Goal: Information Seeking & Learning: Find specific fact

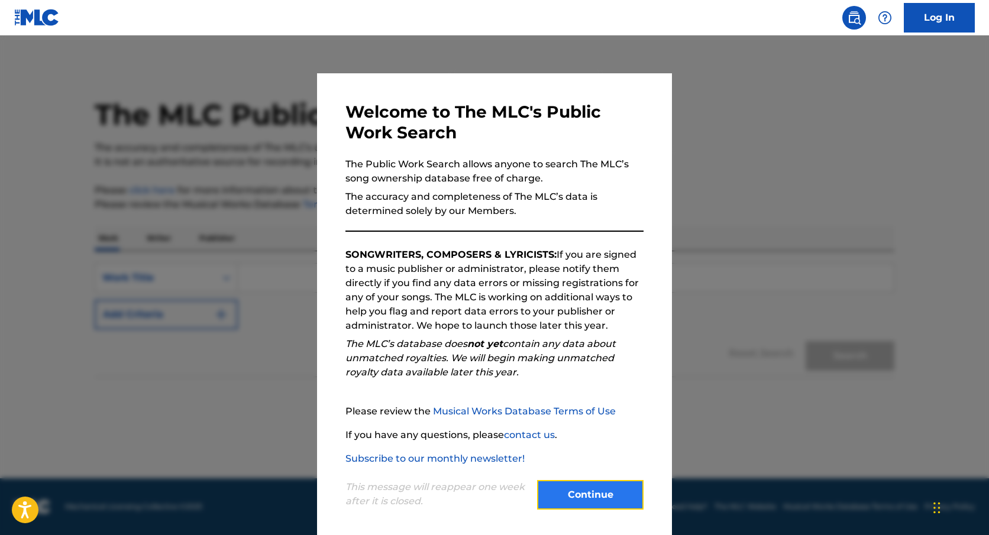
click at [583, 496] on button "Continue" at bounding box center [590, 495] width 106 height 30
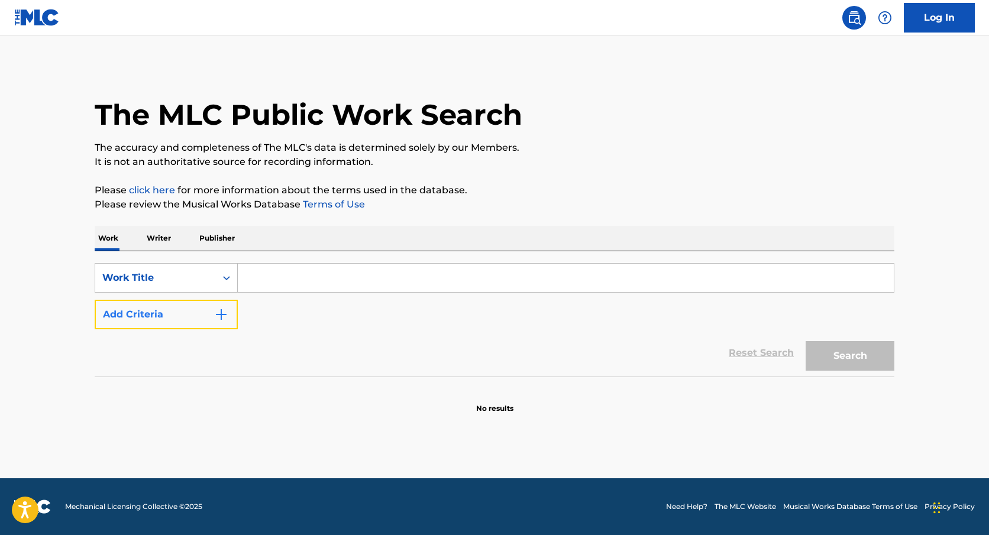
click at [184, 317] on button "Add Criteria" at bounding box center [166, 315] width 143 height 30
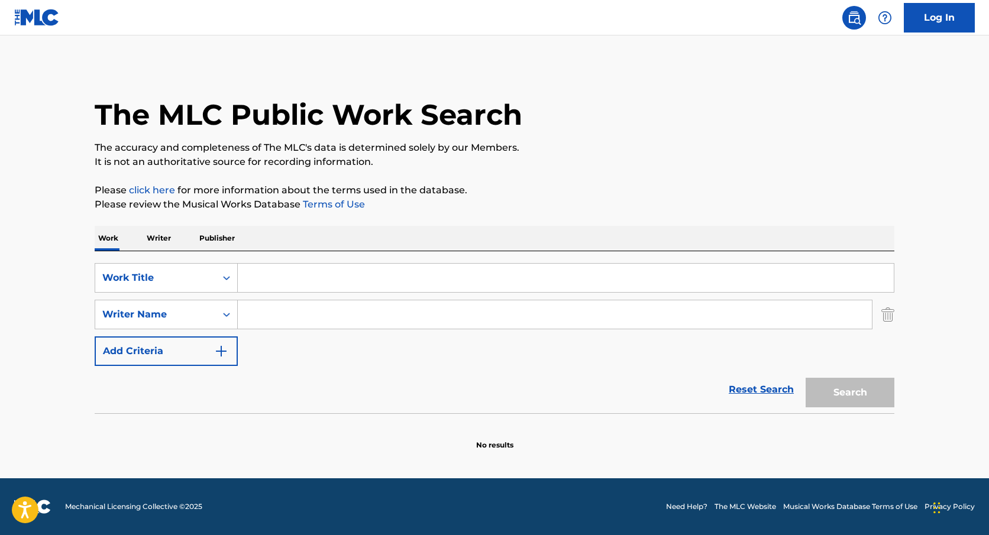
click at [403, 278] on input "Search Form" at bounding box center [566, 278] width 656 height 28
type input "speed demon"
type input "[PERSON_NAME]"
click at [806, 378] on button "Search" at bounding box center [850, 393] width 89 height 30
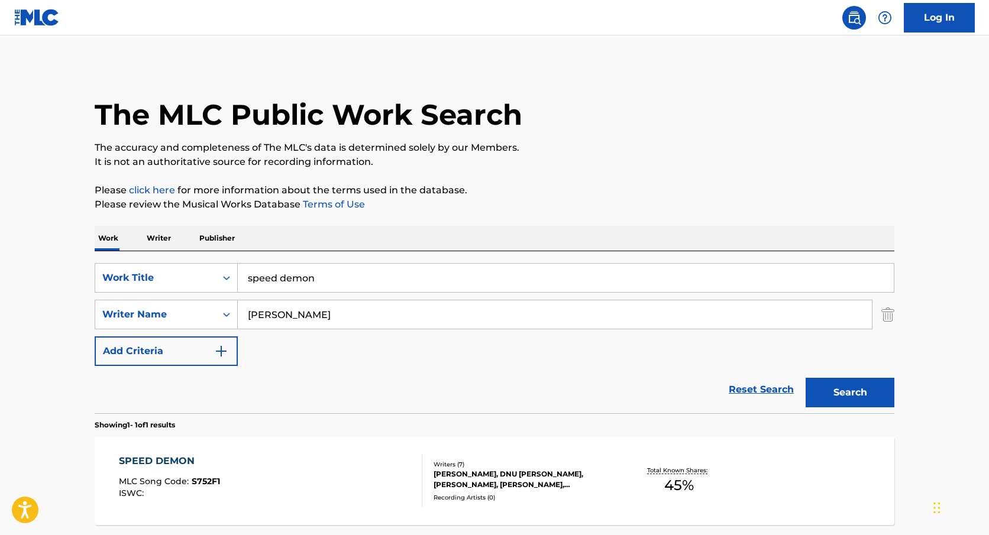
scroll to position [108, 0]
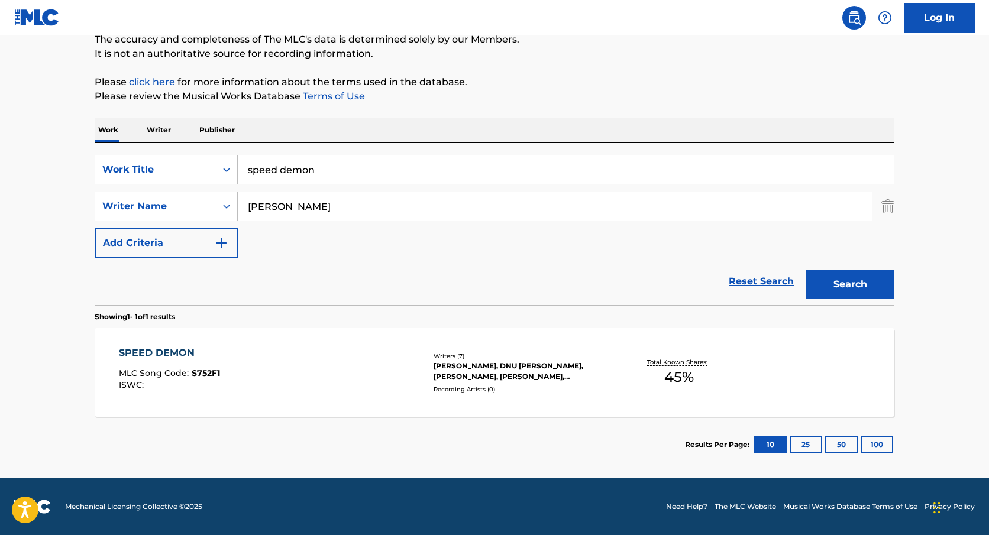
click at [314, 382] on div "SPEED DEMON MLC Song Code : S752F1 ISWC :" at bounding box center [271, 372] width 304 height 53
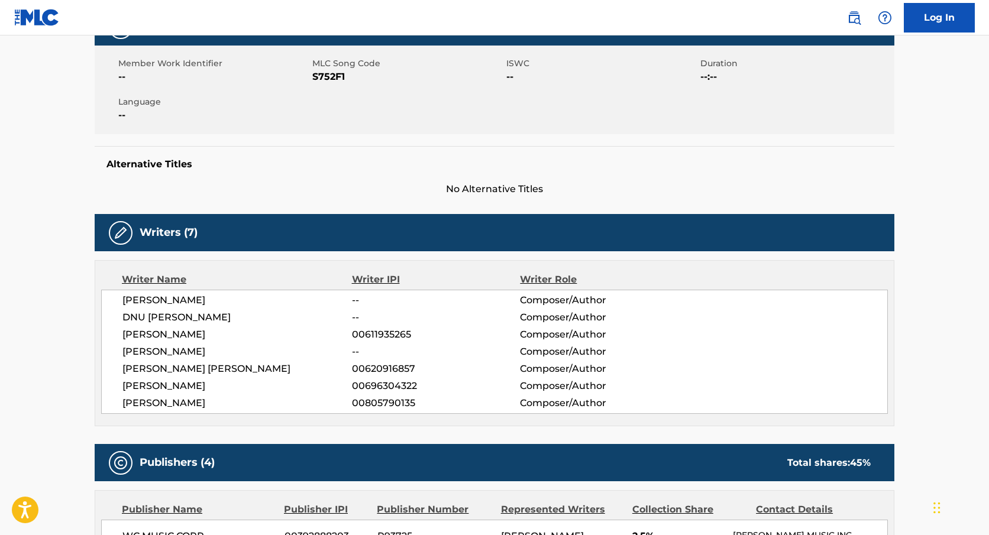
scroll to position [195, 0]
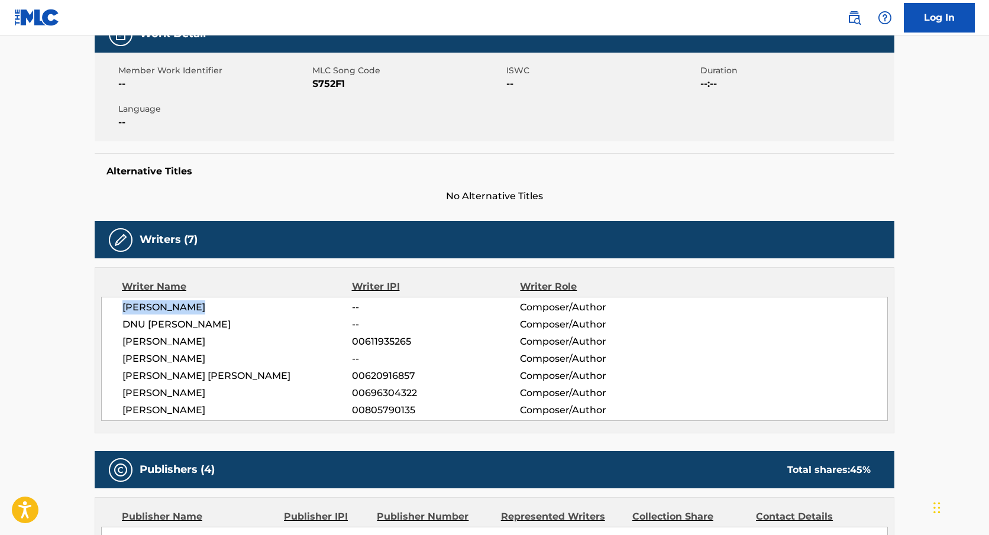
drag, startPoint x: 205, startPoint y: 306, endPoint x: 120, endPoint y: 306, distance: 84.6
click at [120, 306] on div "[PERSON_NAME] -- Composer/Author DNU [PERSON_NAME] -- Composer/Author [PERSON_N…" at bounding box center [494, 359] width 787 height 124
copy span "[PERSON_NAME]"
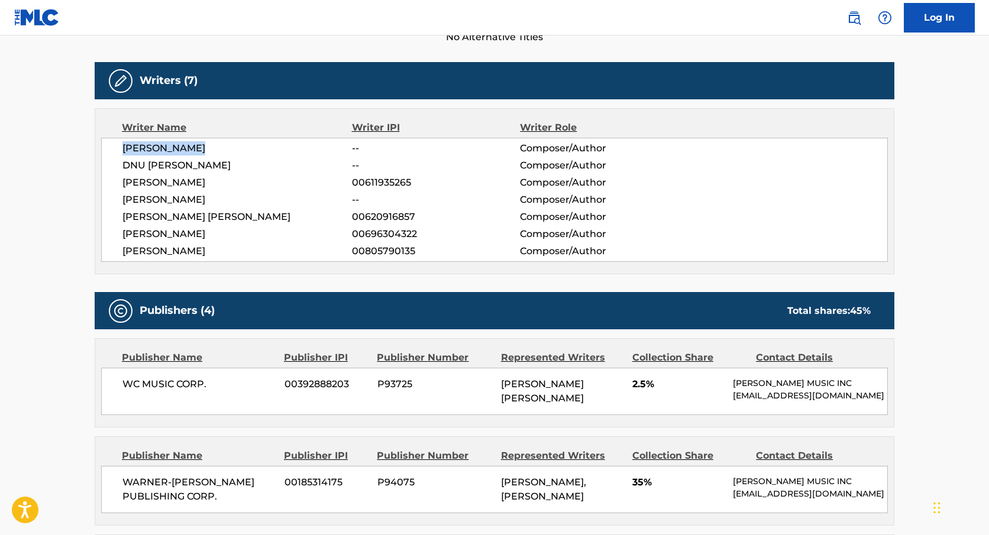
scroll to position [0, 0]
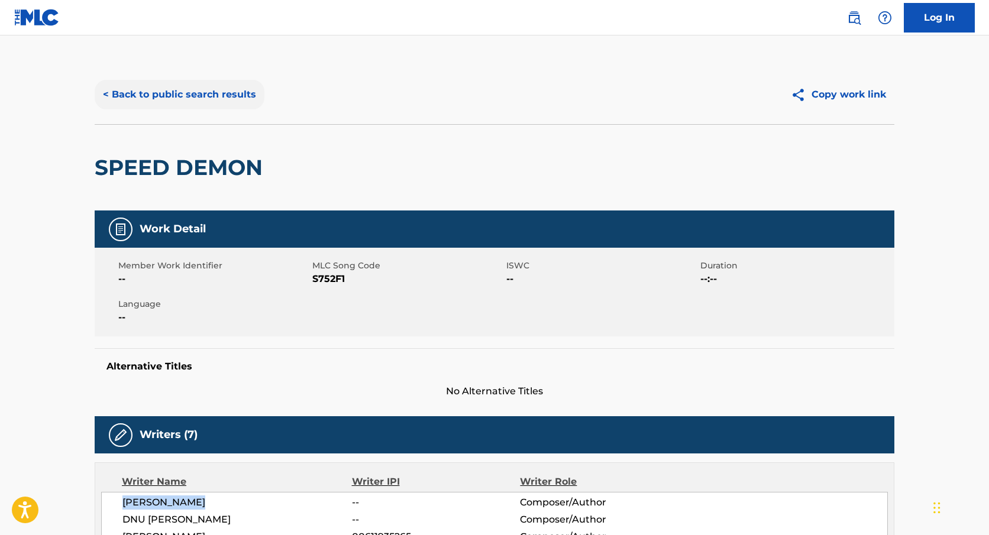
click at [138, 108] on button "< Back to public search results" at bounding box center [180, 95] width 170 height 30
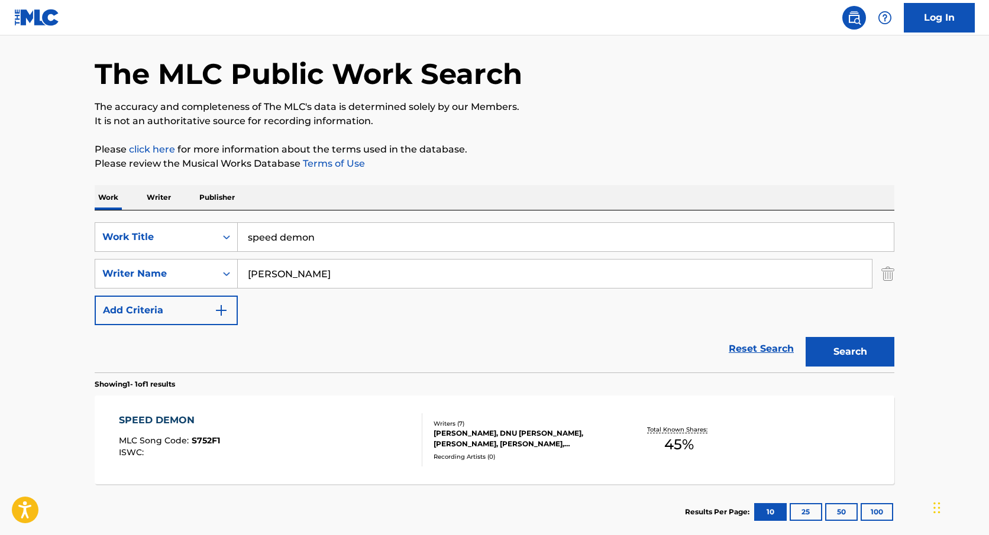
click at [307, 230] on input "speed demon" at bounding box center [566, 237] width 656 height 28
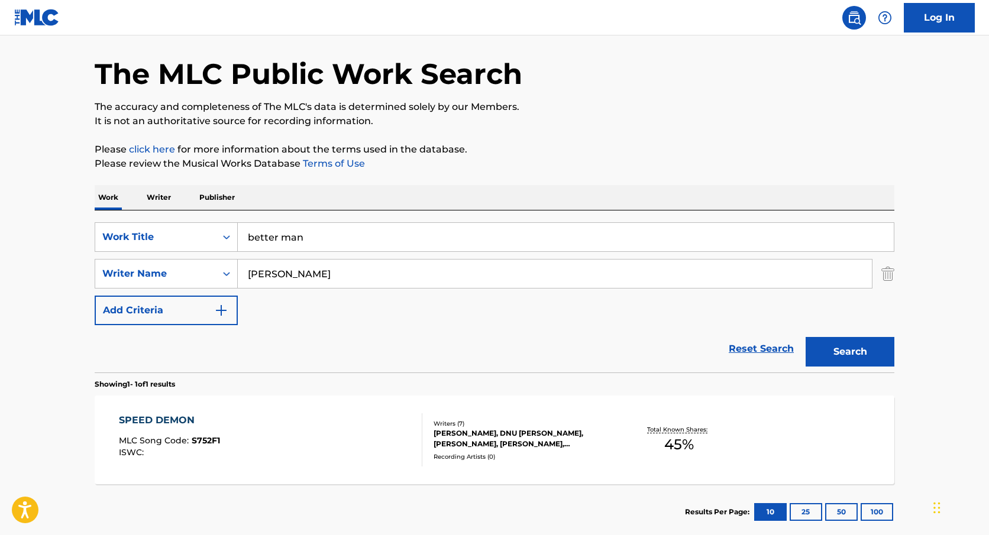
type input "better man"
click at [806, 337] on button "Search" at bounding box center [850, 352] width 89 height 30
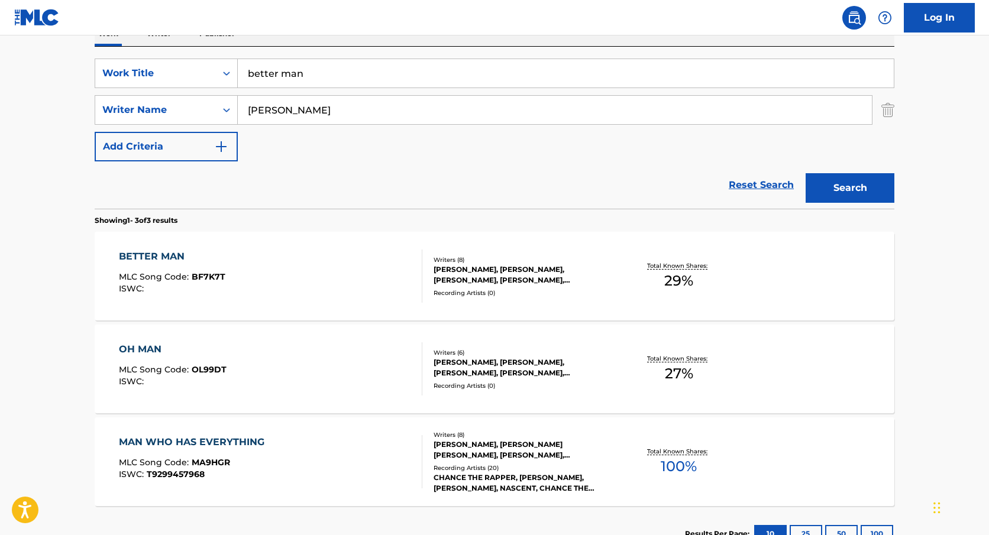
scroll to position [204, 0]
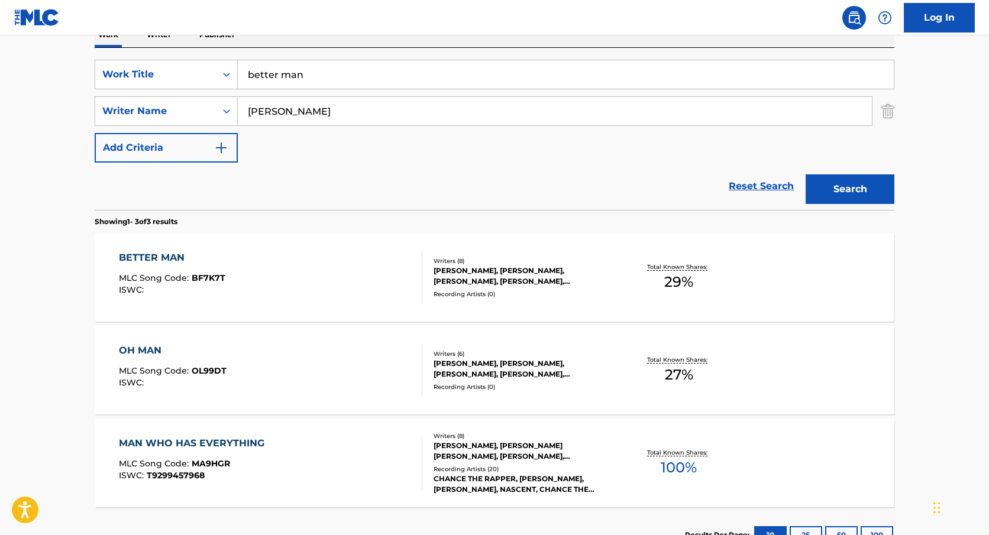
click at [318, 257] on div "BETTER MAN MLC Song Code : BF7K7T ISWC :" at bounding box center [271, 277] width 304 height 53
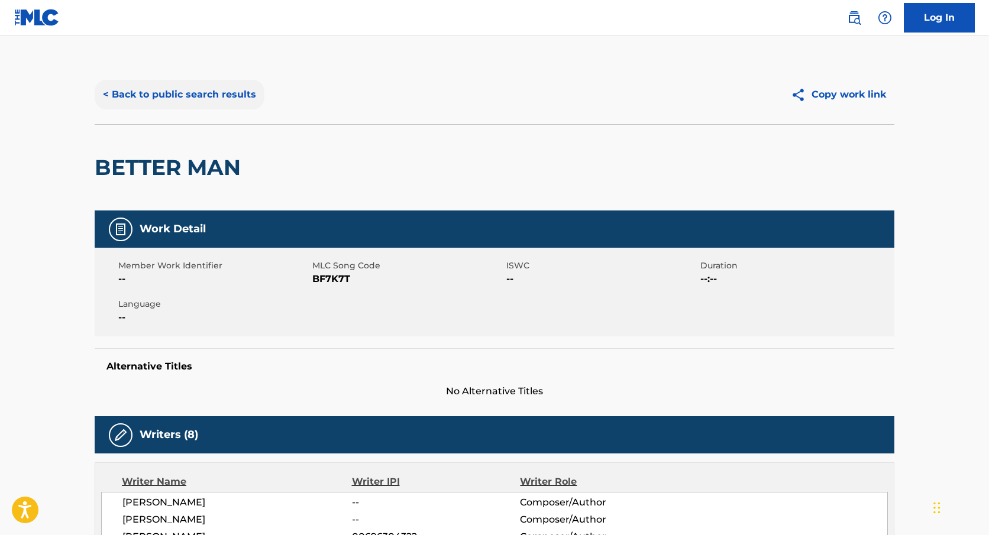
click at [165, 92] on button "< Back to public search results" at bounding box center [180, 95] width 170 height 30
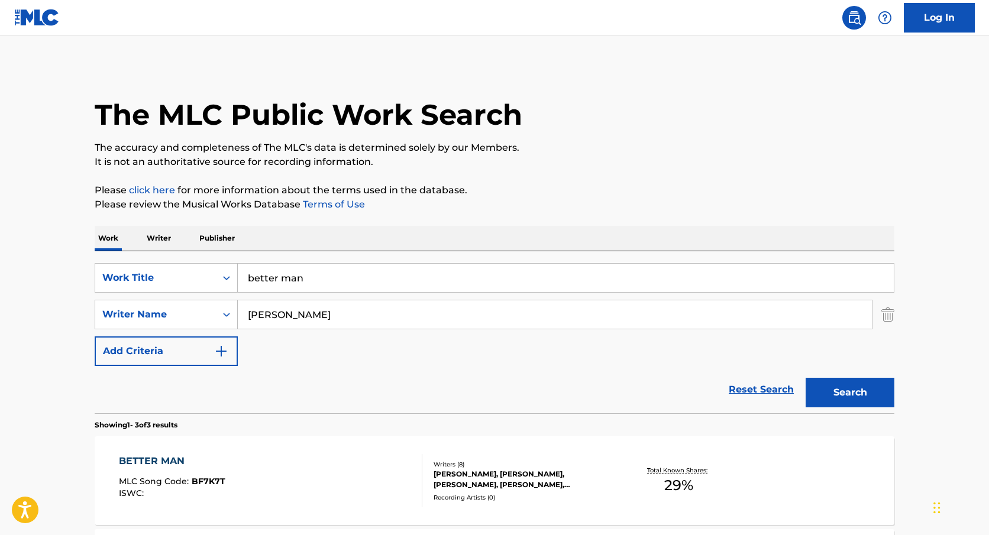
scroll to position [204, 0]
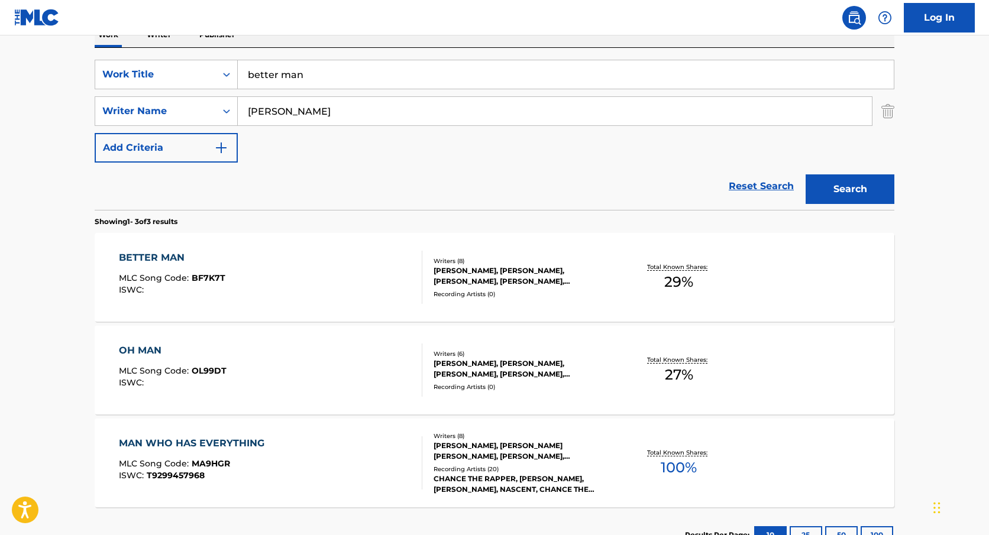
click at [383, 68] on input "better man" at bounding box center [566, 74] width 656 height 28
type input "love song"
click at [806, 175] on button "Search" at bounding box center [850, 190] width 89 height 30
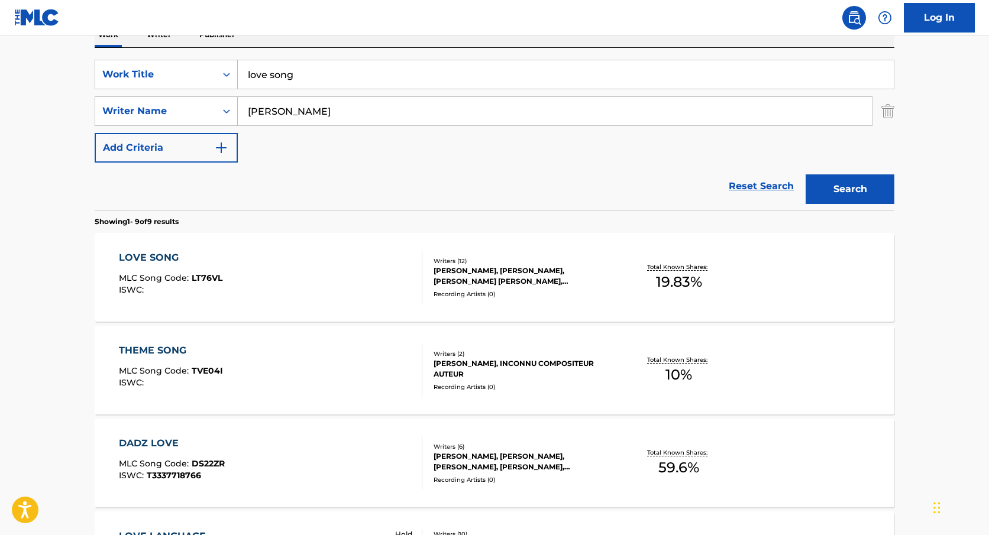
click at [327, 274] on div "LOVE SONG MLC Song Code : LT76VL ISWC :" at bounding box center [271, 277] width 304 height 53
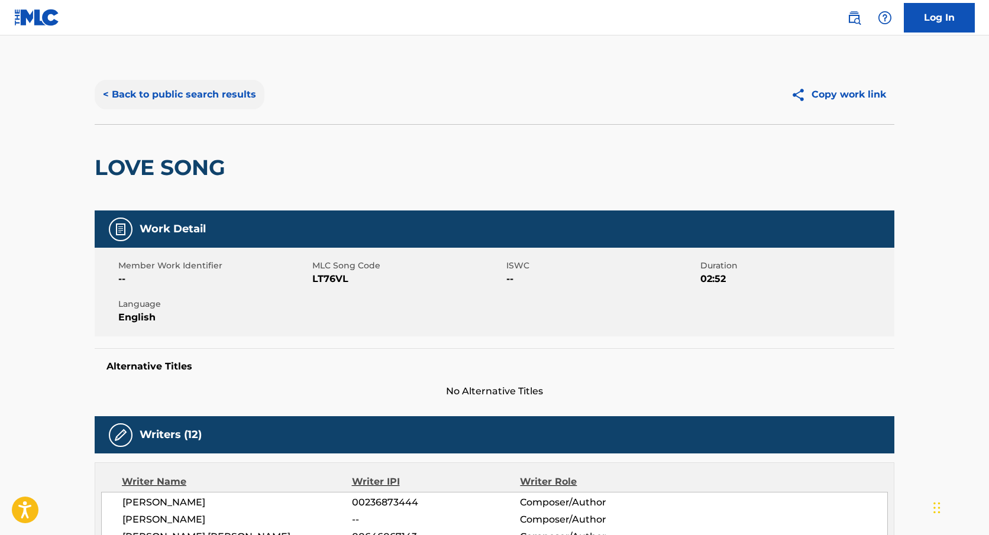
click at [165, 83] on button "< Back to public search results" at bounding box center [180, 95] width 170 height 30
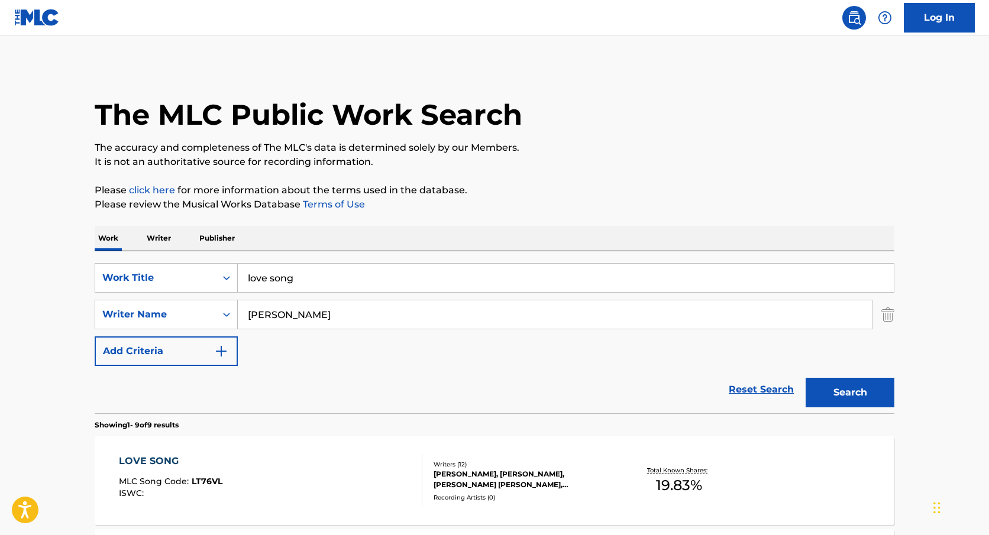
scroll to position [204, 0]
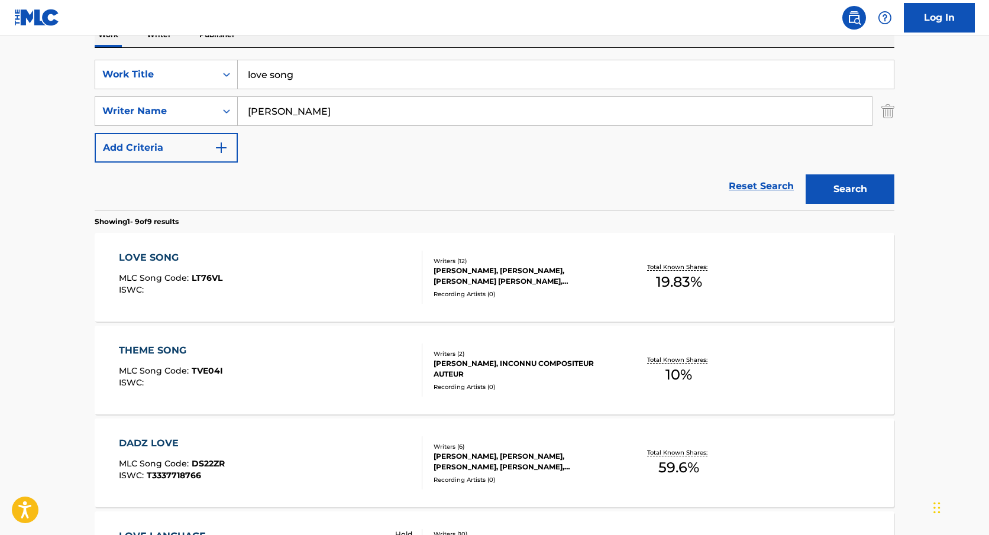
click at [390, 70] on input "love song" at bounding box center [566, 74] width 656 height 28
type input "east la"
click at [806, 175] on button "Search" at bounding box center [850, 190] width 89 height 30
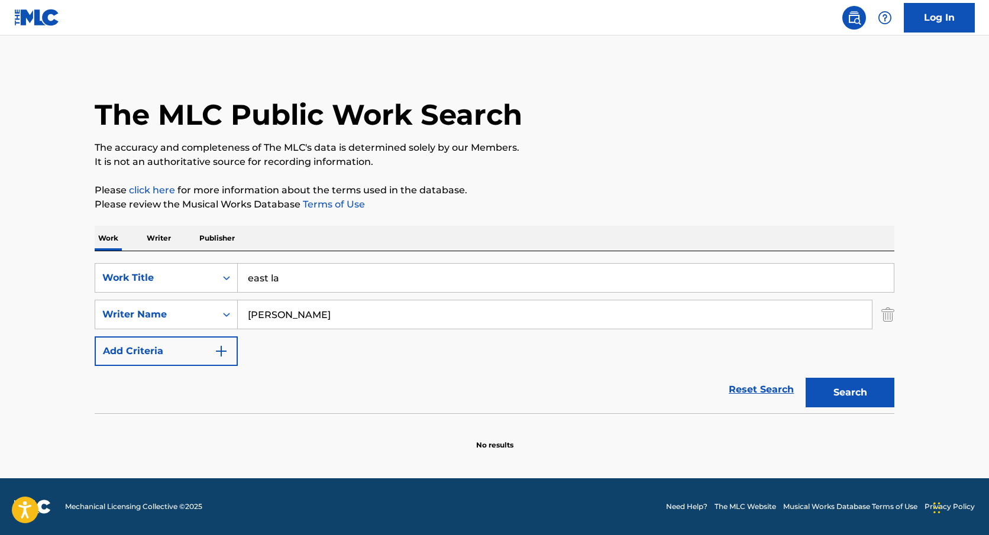
scroll to position [0, 0]
click at [328, 309] on input "[PERSON_NAME]" at bounding box center [555, 315] width 634 height 28
type input "[PERSON_NAME]"
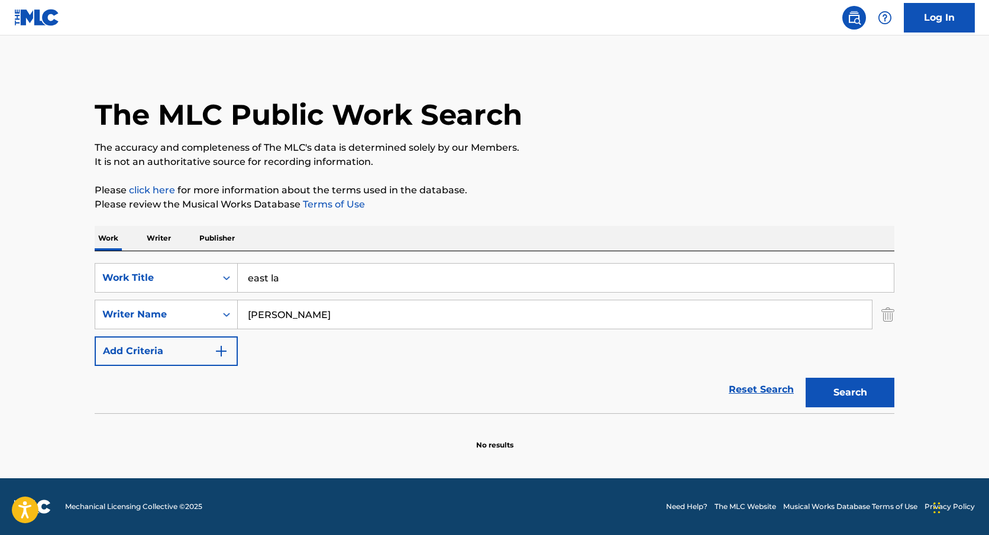
click at [806, 378] on button "Search" at bounding box center [850, 393] width 89 height 30
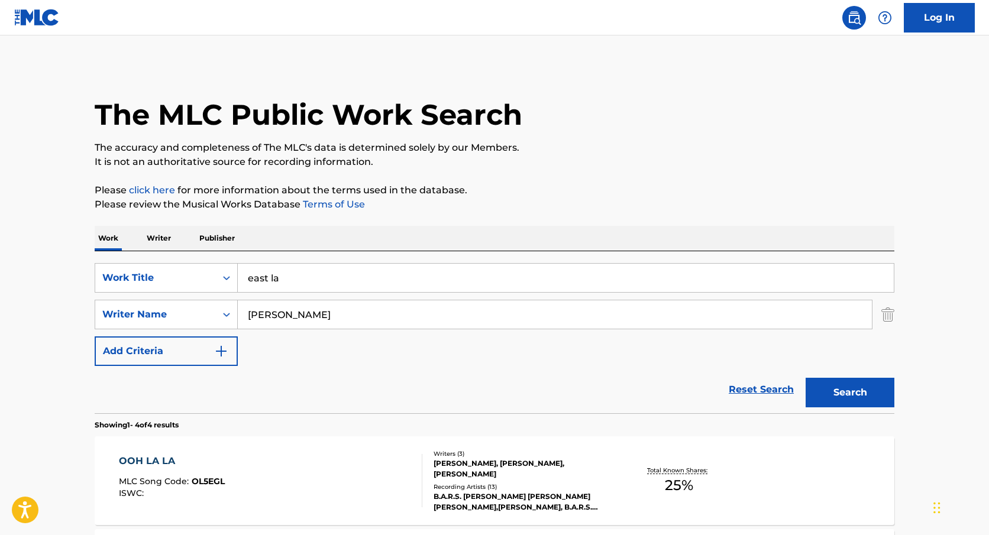
click at [361, 273] on input "east la" at bounding box center [566, 278] width 656 height 28
type input "[PERSON_NAME] [PERSON_NAME]"
click at [806, 378] on button "Search" at bounding box center [850, 393] width 89 height 30
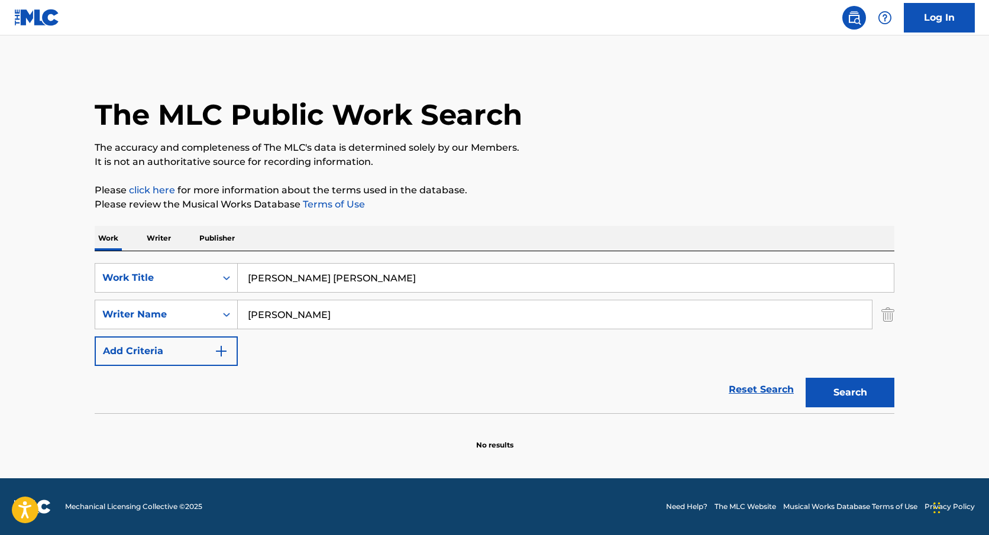
click at [362, 312] on input "[PERSON_NAME]" at bounding box center [555, 315] width 634 height 28
type input "[PERSON_NAME]"
click at [806, 378] on button "Search" at bounding box center [850, 393] width 89 height 30
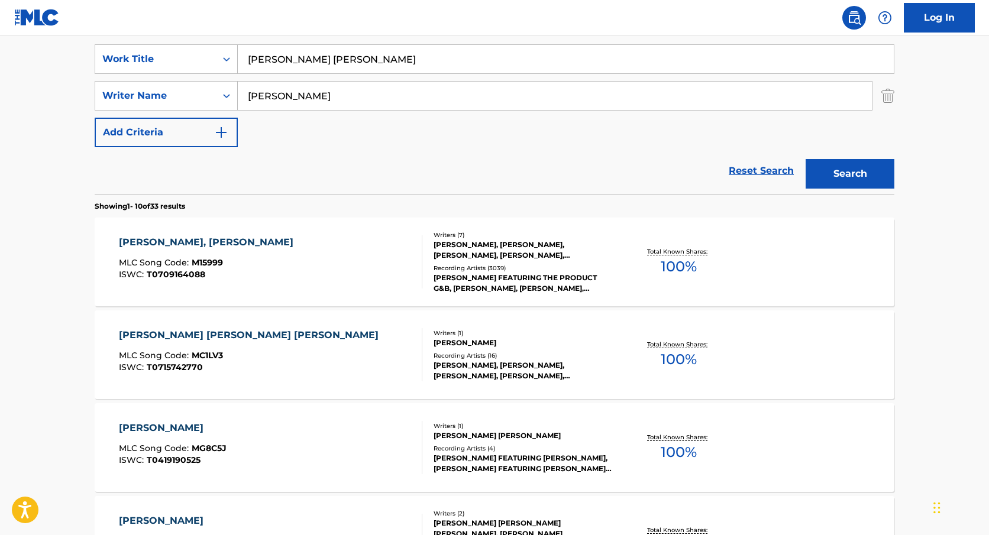
scroll to position [228, 0]
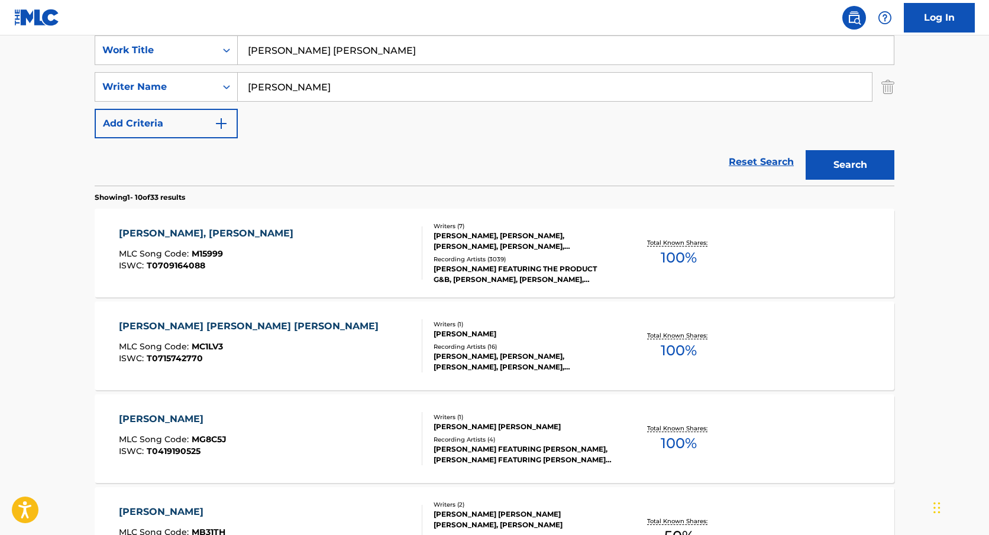
click at [363, 246] on div "[PERSON_NAME], [PERSON_NAME] MLC Song Code : M15999 ISWC : T0709164088" at bounding box center [271, 253] width 304 height 53
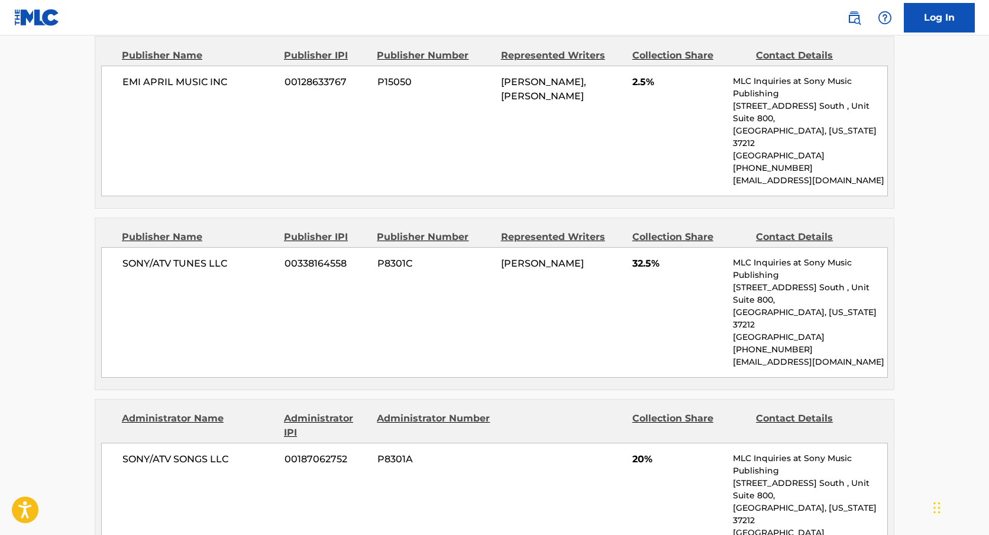
scroll to position [1196, 0]
